Goal: Information Seeking & Learning: Learn about a topic

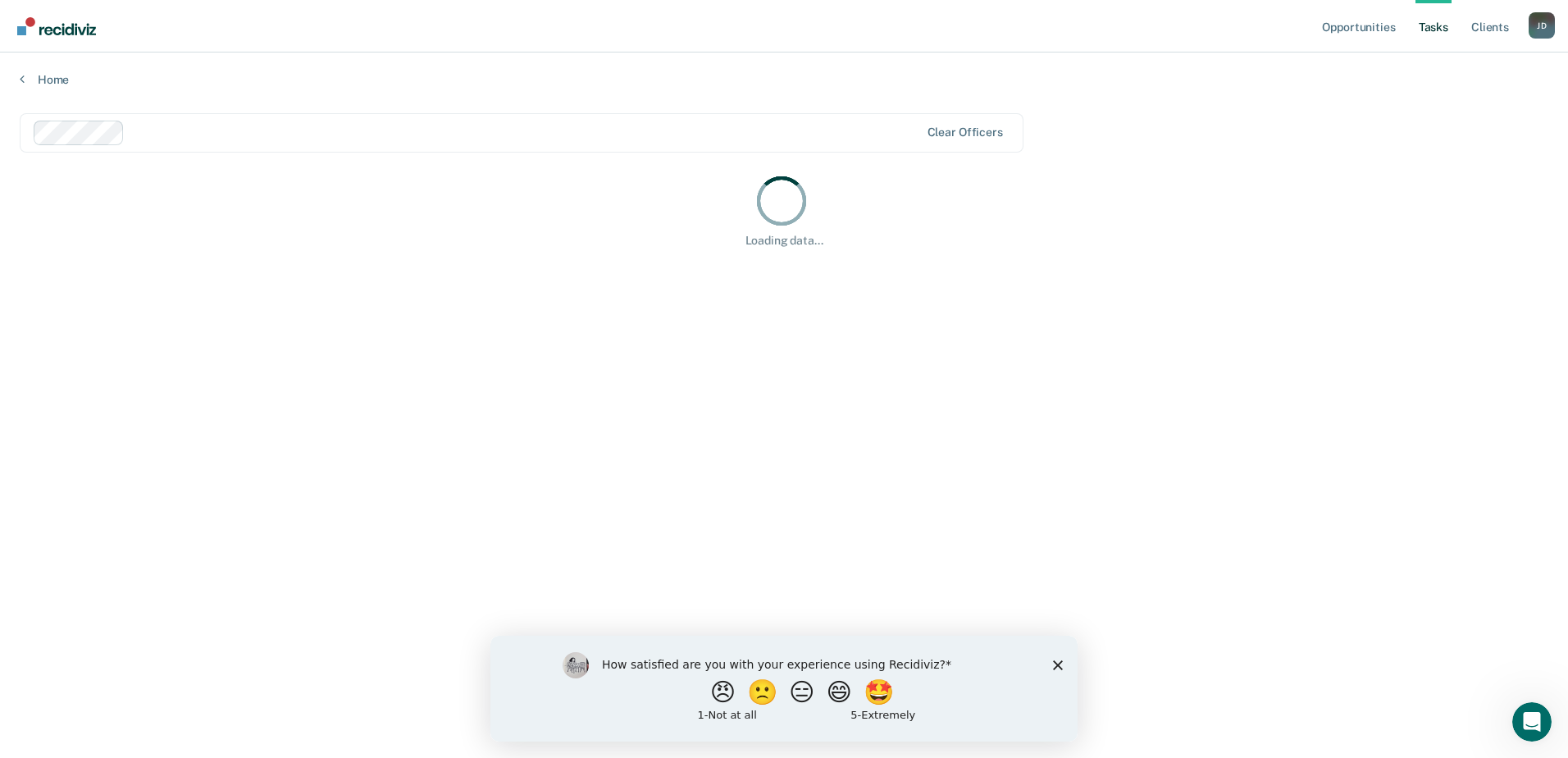
click at [1055, 663] on icon "Close survey" at bounding box center [1057, 664] width 10 height 10
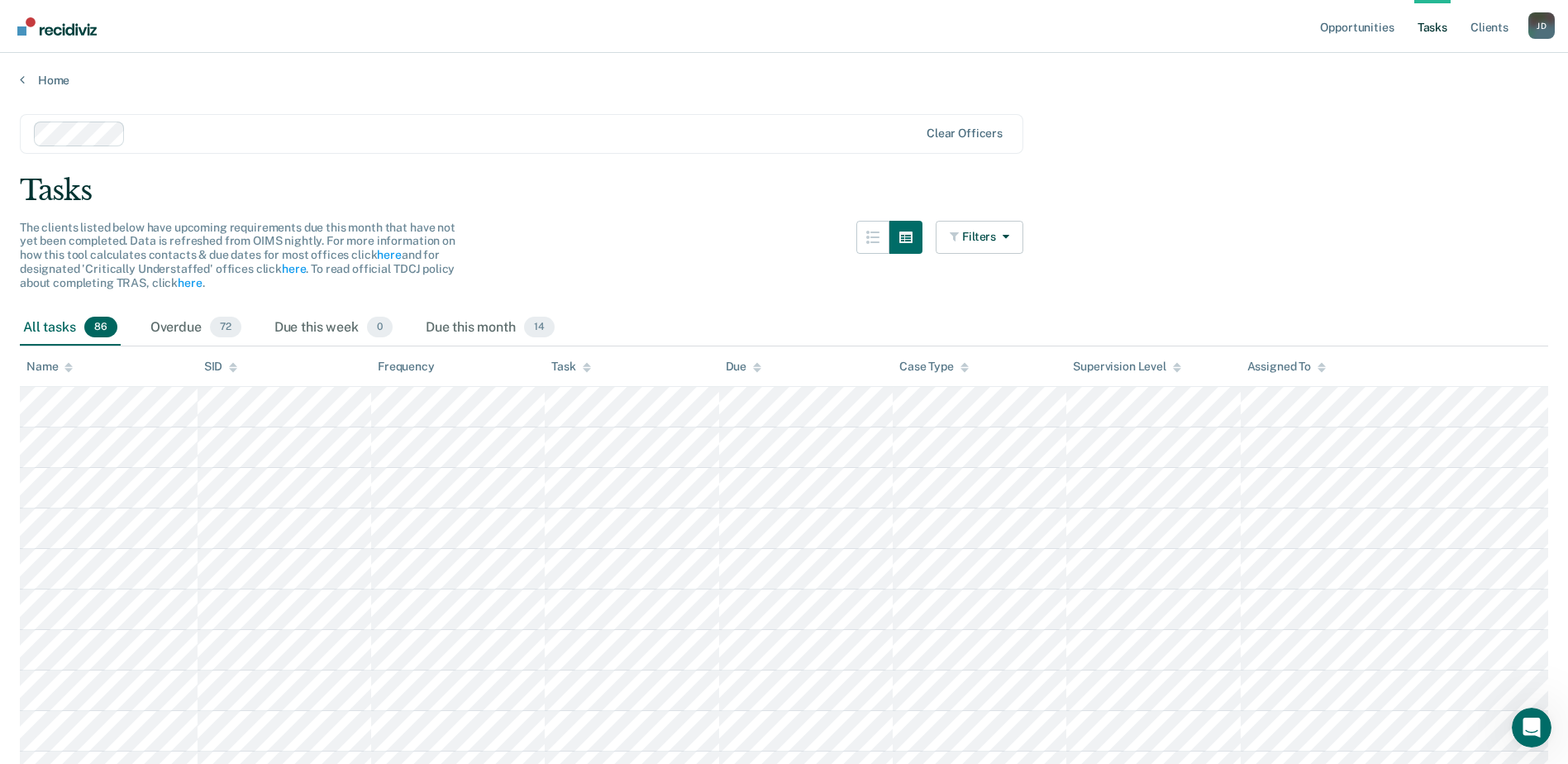
click at [1435, 28] on link "Tasks" at bounding box center [1432, 26] width 36 height 53
click at [505, 323] on div "Due this month 14" at bounding box center [490, 328] width 136 height 36
click at [1000, 233] on button "Filters" at bounding box center [979, 237] width 88 height 33
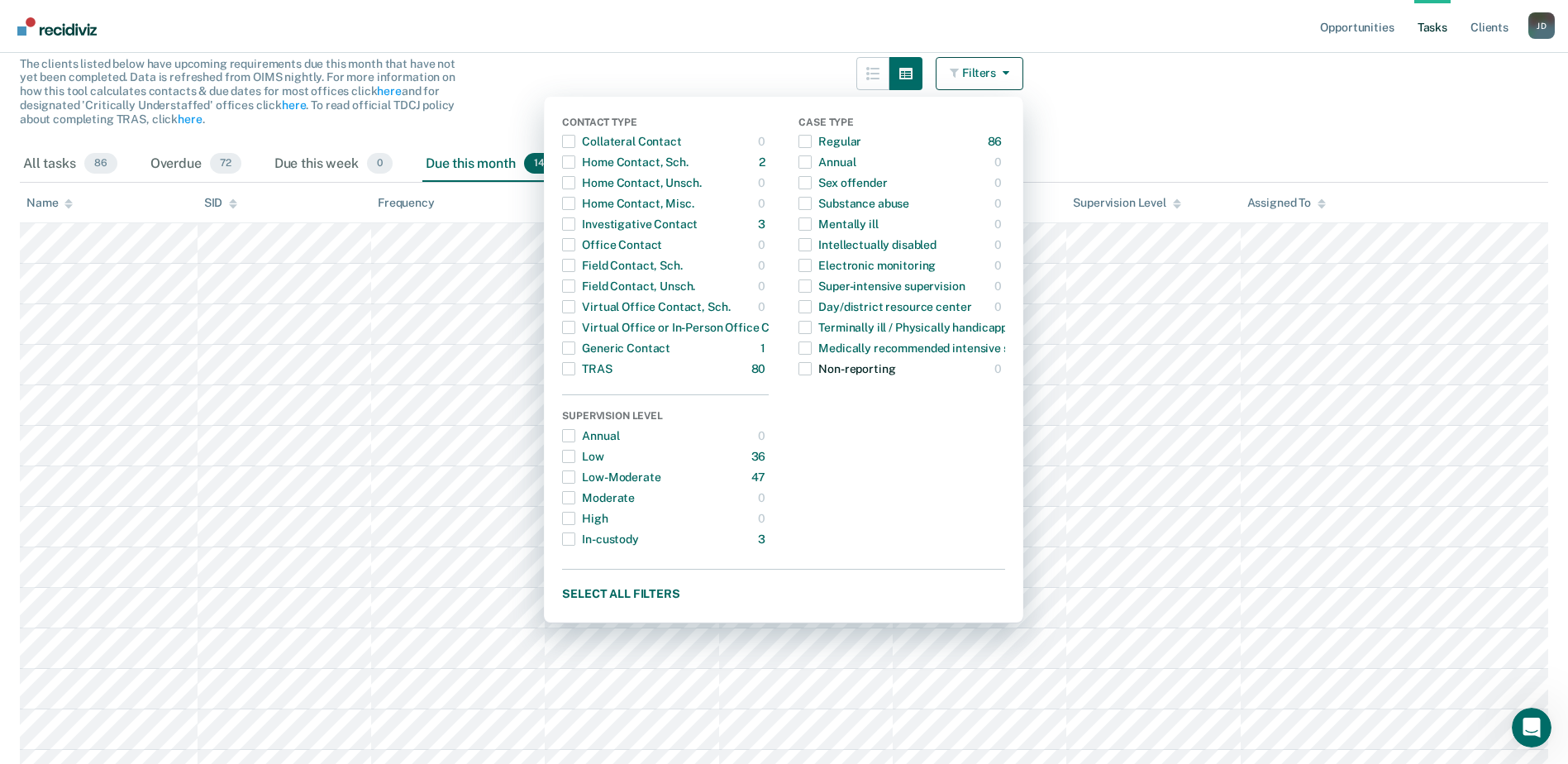
scroll to position [165, 0]
click at [601, 367] on div "TRAS" at bounding box center [587, 367] width 49 height 26
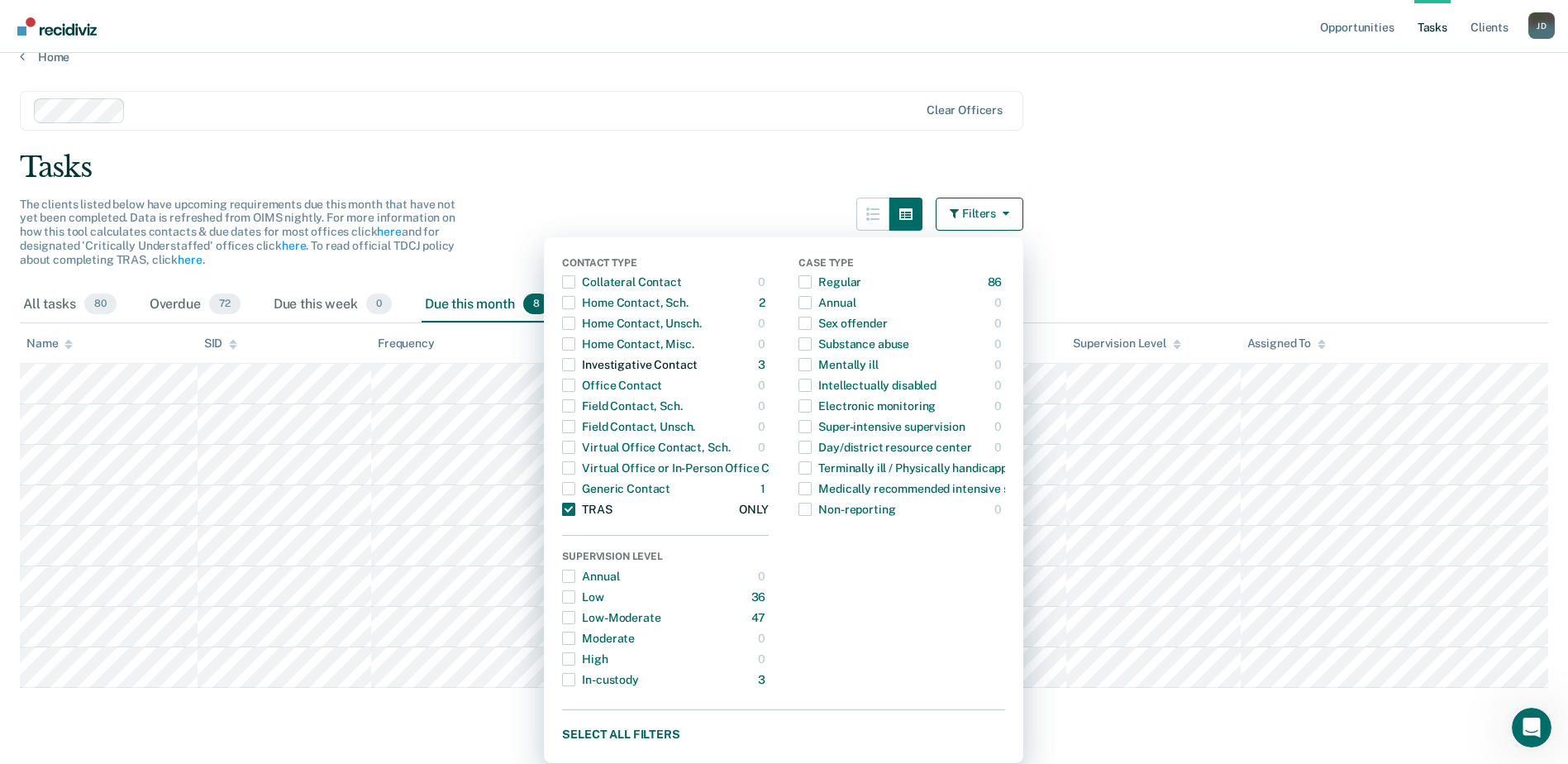
scroll to position [23, 0]
click at [1324, 146] on main "Clear officers Tasks The clients listed below have upcoming requirements due th…" at bounding box center [784, 407] width 1568 height 685
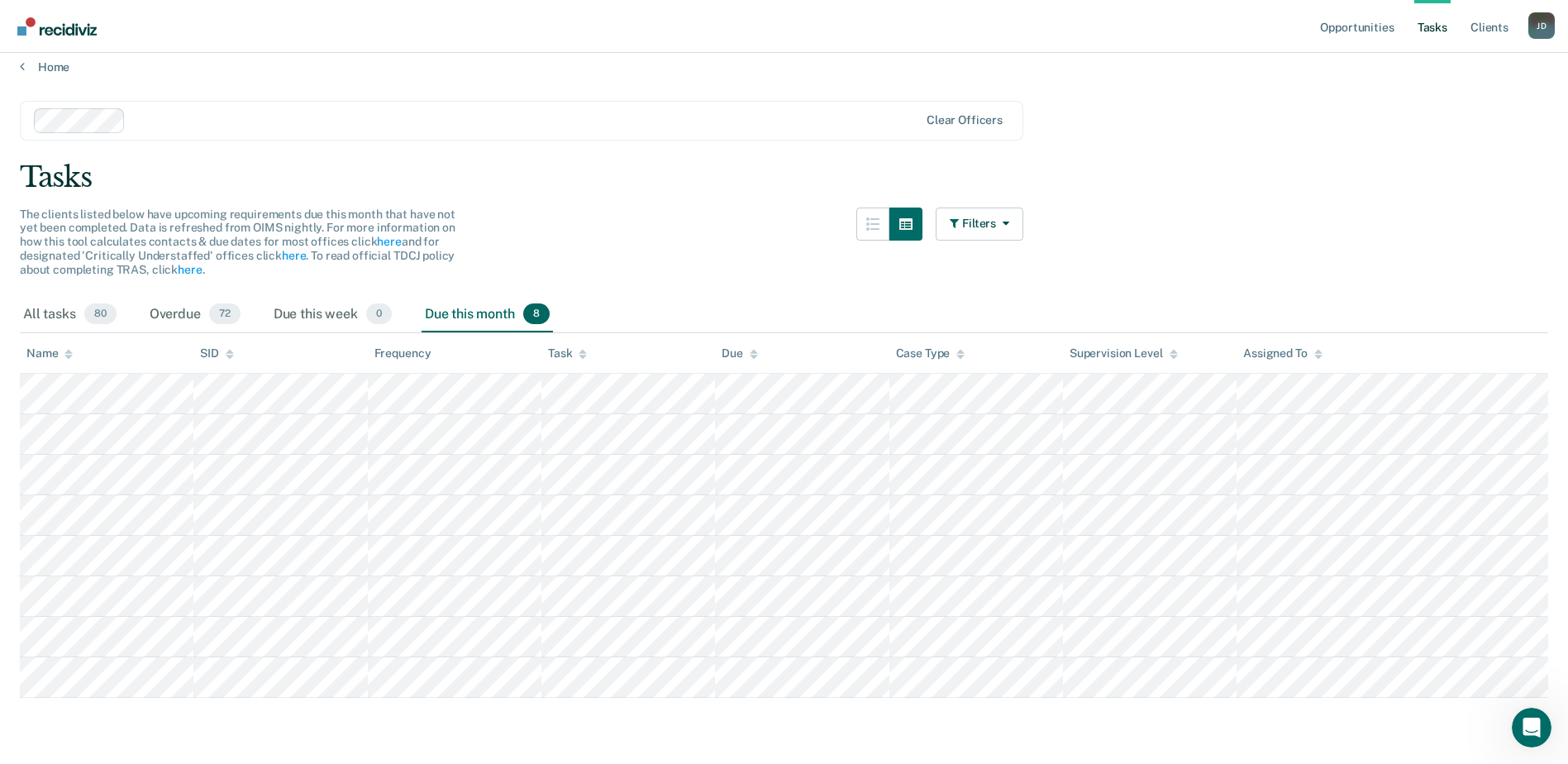
scroll to position [0, 0]
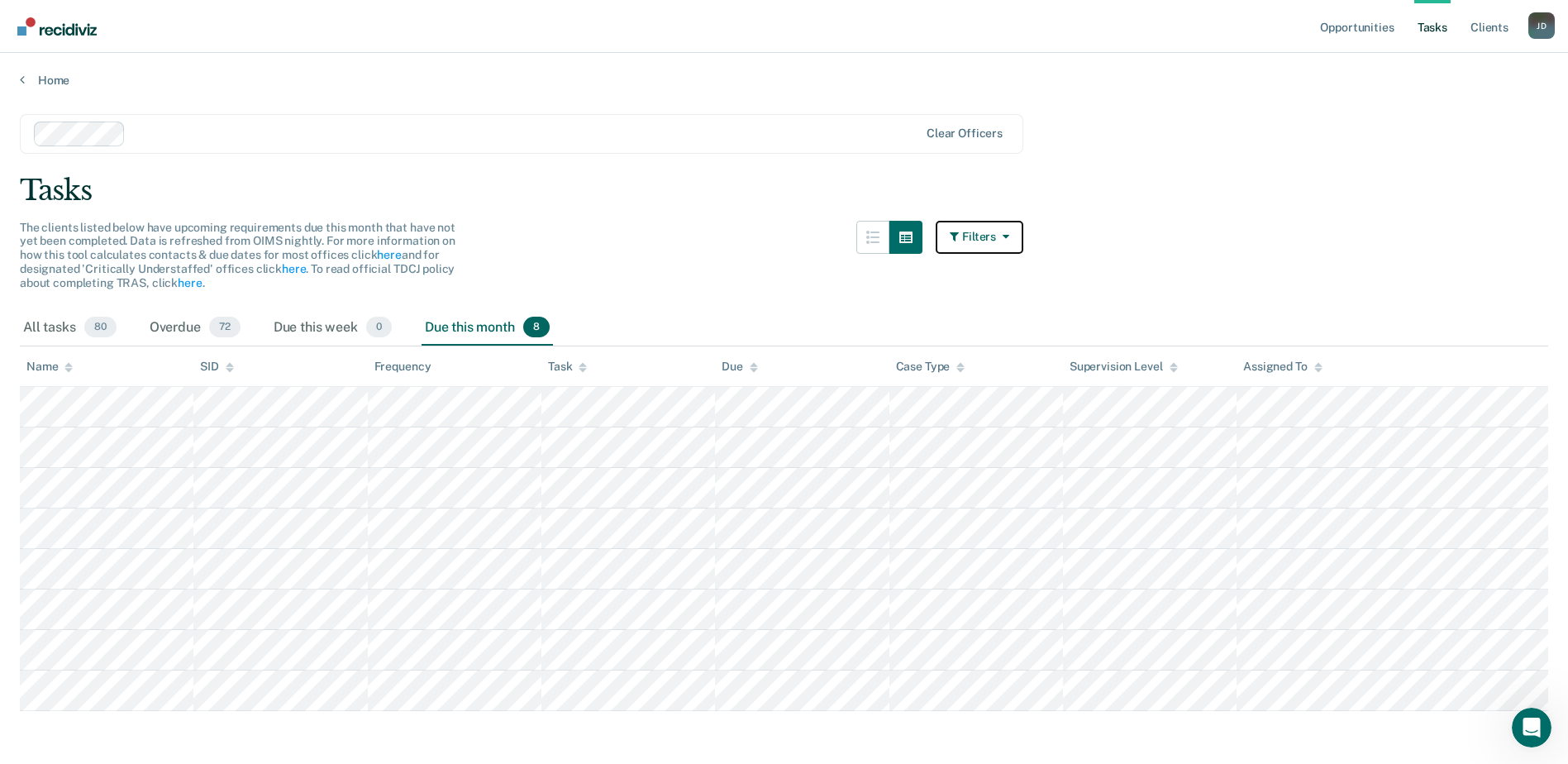
click at [1009, 231] on icon "button" at bounding box center [1003, 236] width 13 height 12
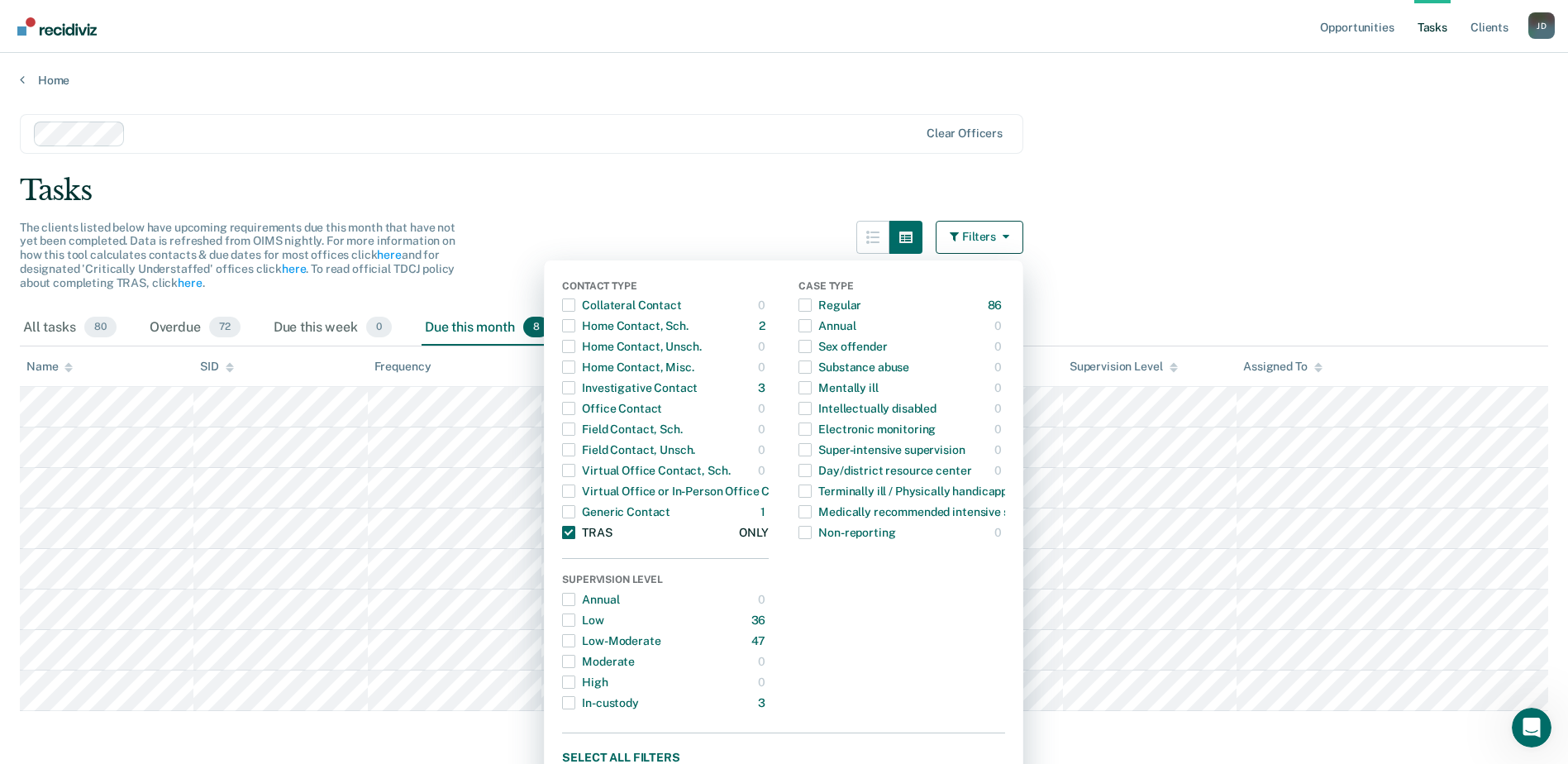
click at [575, 532] on span "button" at bounding box center [569, 532] width 13 height 13
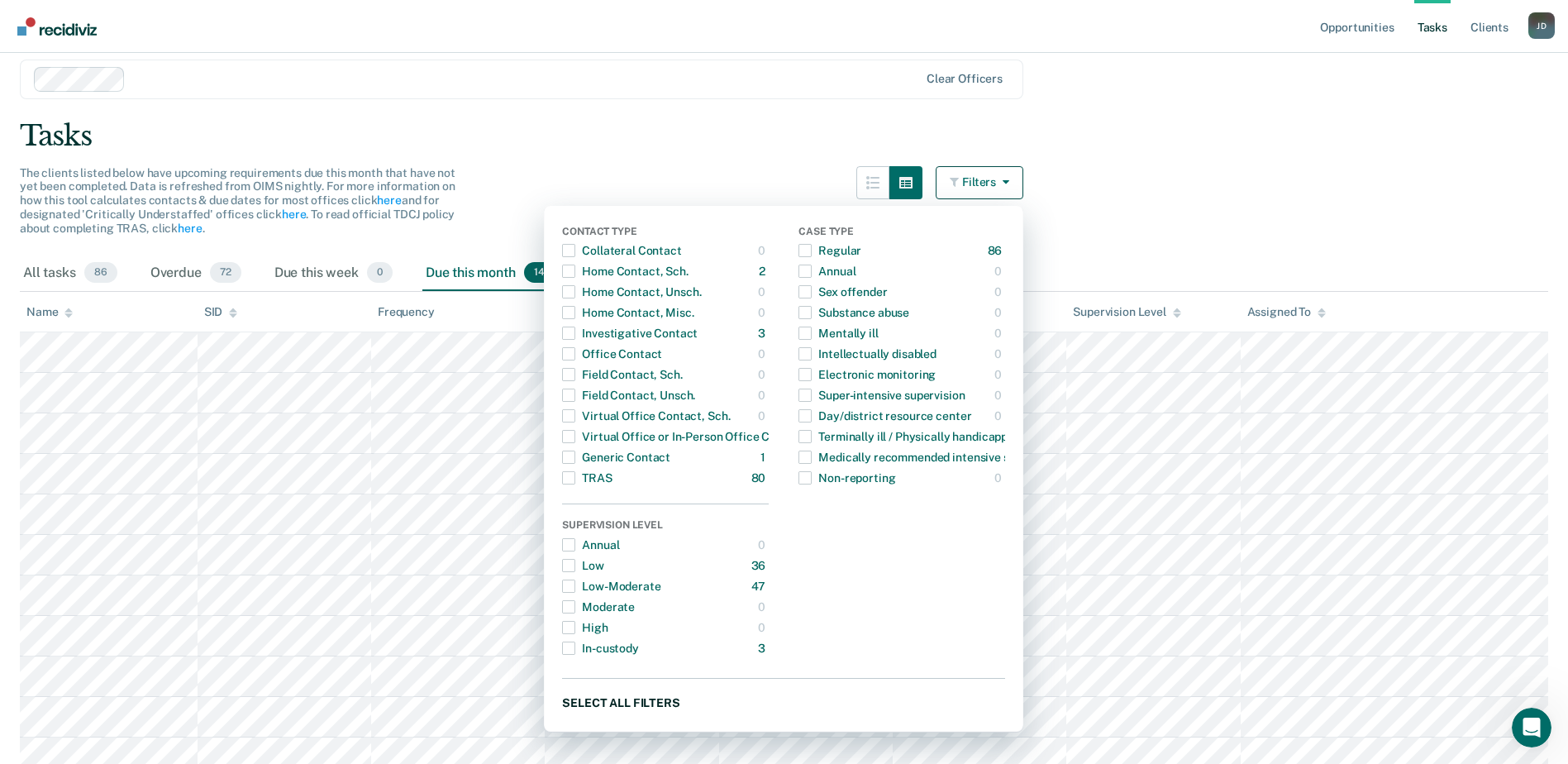
scroll to position [8, 0]
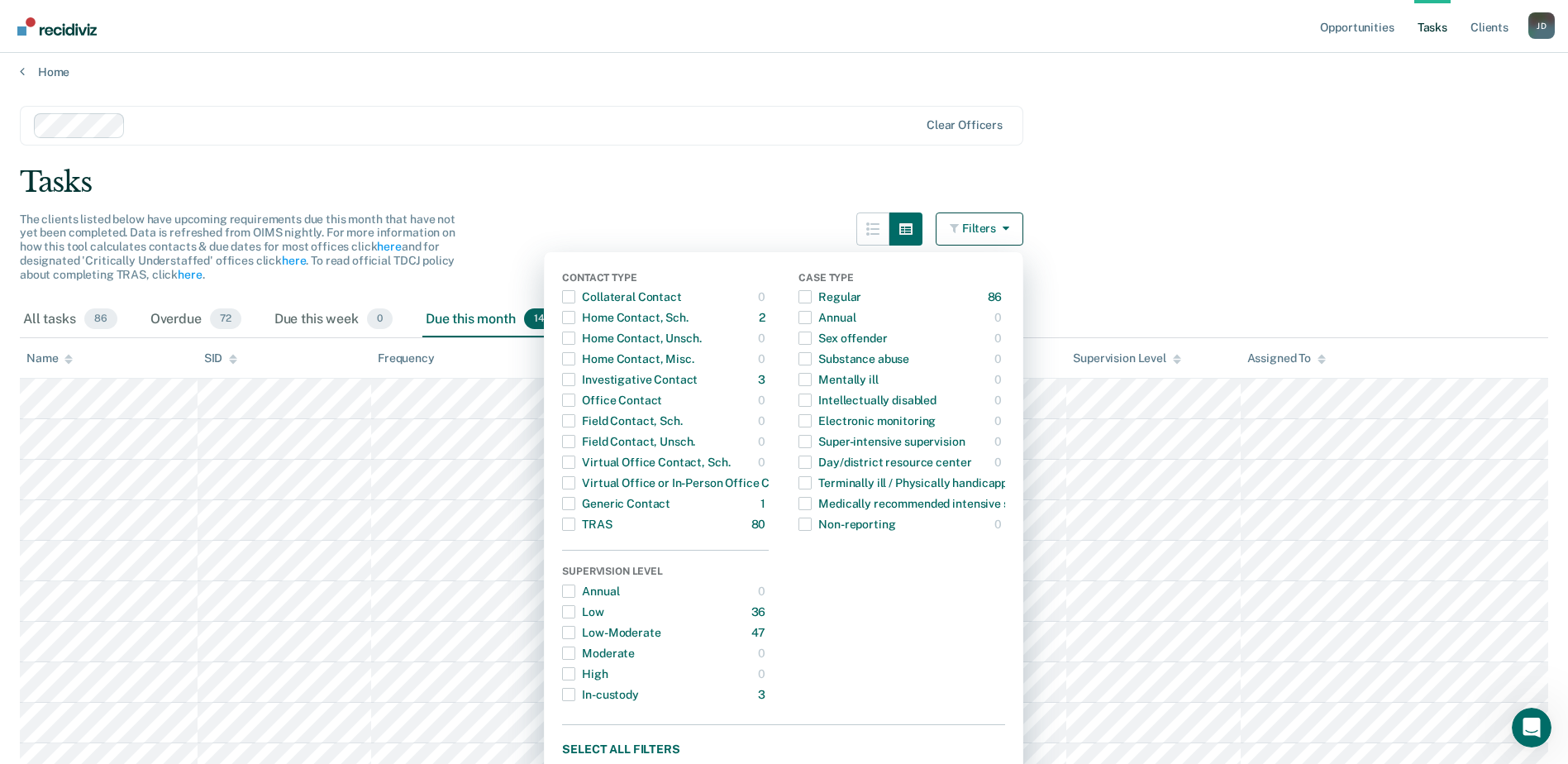
click at [1196, 111] on main "Clear officers Tasks The clients listed below have upcoming requirements due th…" at bounding box center [784, 543] width 1568 height 928
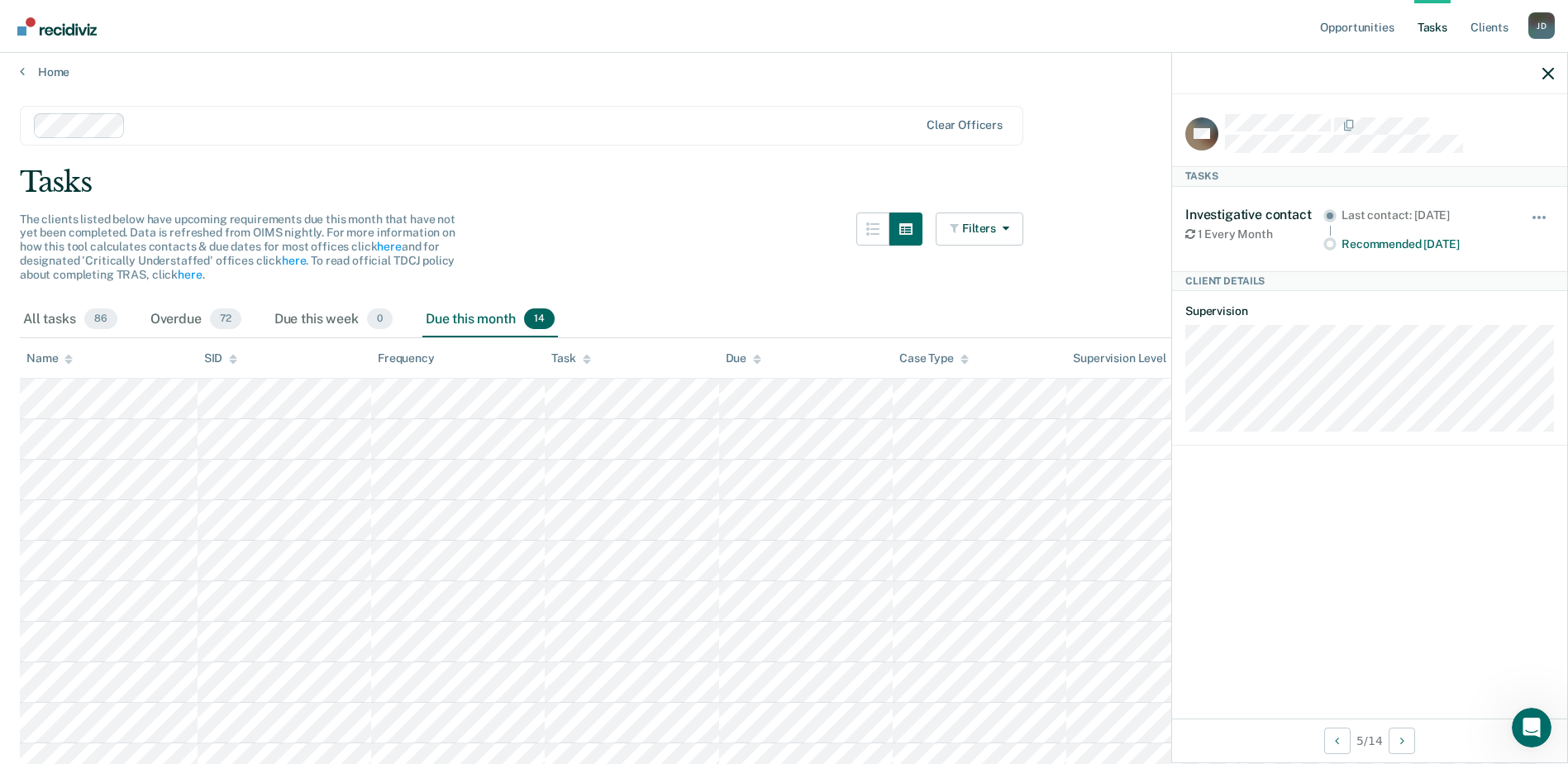
click at [1554, 82] on div at bounding box center [1369, 74] width 395 height 41
click at [1551, 76] on icon "button" at bounding box center [1548, 73] width 12 height 12
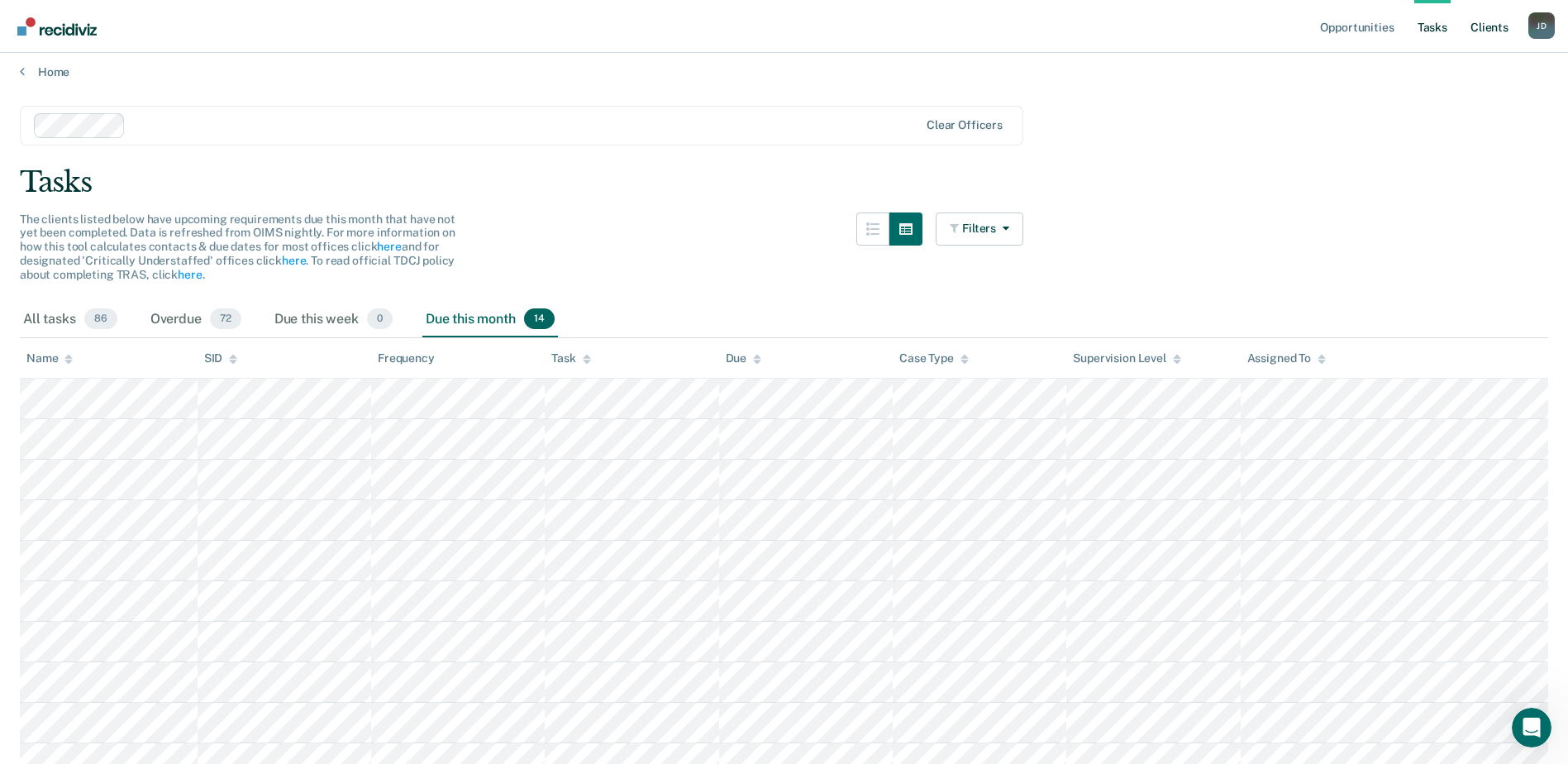
click at [1493, 29] on link "Client s" at bounding box center [1490, 26] width 45 height 53
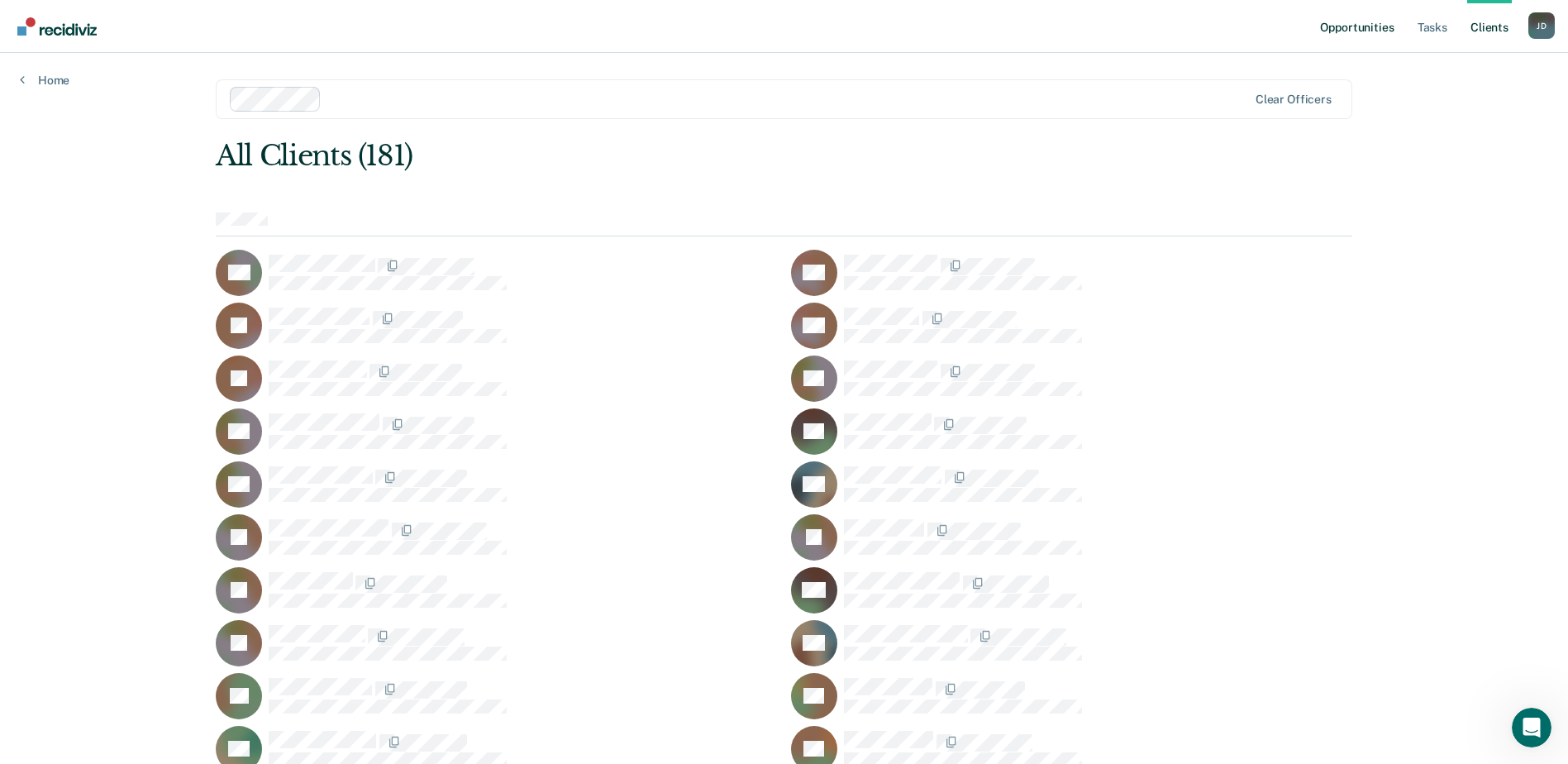
click at [1373, 30] on link "Opportunities" at bounding box center [1356, 26] width 80 height 53
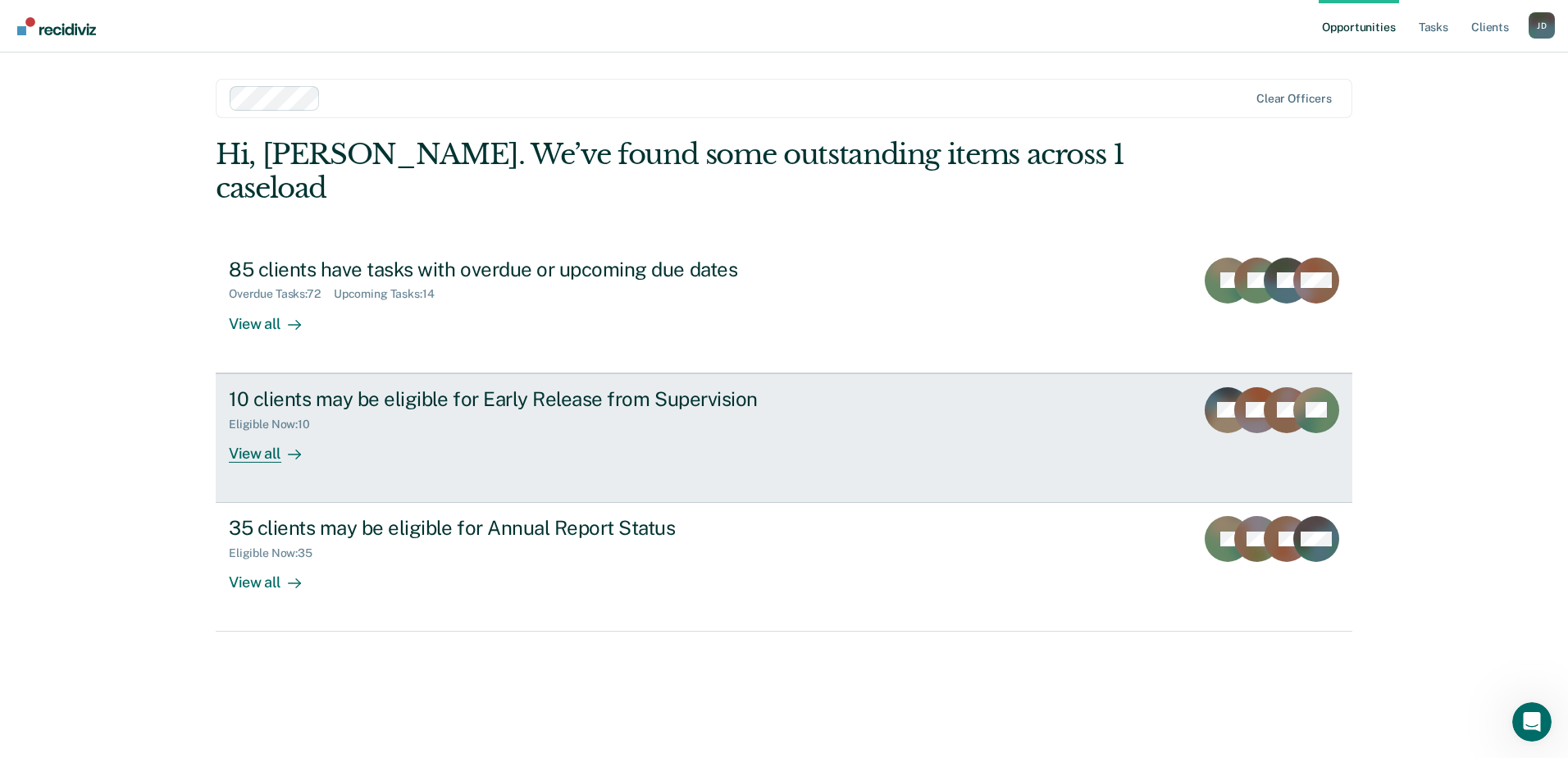
click at [240, 431] on div "View all" at bounding box center [275, 447] width 92 height 32
